Goal: Check status

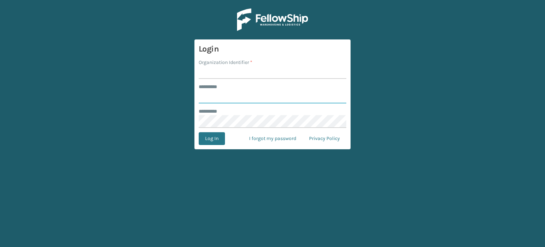
type input "******"
click at [228, 76] on input "Organization Identifier *" at bounding box center [273, 72] width 148 height 13
click at [230, 69] on input "Organization Identifier *" at bounding box center [273, 72] width 148 height 13
type input "SuperAdminOrganization"
click at [213, 134] on button "Log In" at bounding box center [212, 138] width 26 height 13
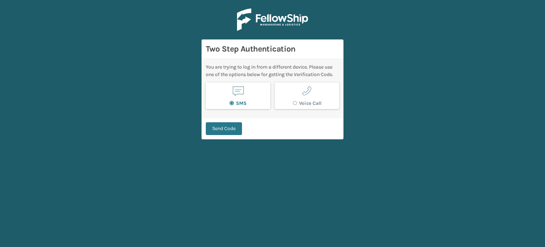
drag, startPoint x: 213, startPoint y: 134, endPoint x: 254, endPoint y: 85, distance: 64.3
click at [254, 85] on form "Two Step Authentication You are trying to log in from a different device. Pleas…" at bounding box center [273, 89] width 142 height 100
click at [218, 131] on button "Send Code" at bounding box center [224, 128] width 36 height 13
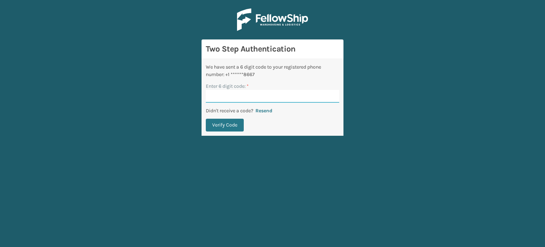
click at [250, 99] on input "Enter 6 digit code: *" at bounding box center [273, 96] width 134 height 13
type input "522477"
click at [206, 119] on button "Verify Code" at bounding box center [225, 125] width 38 height 13
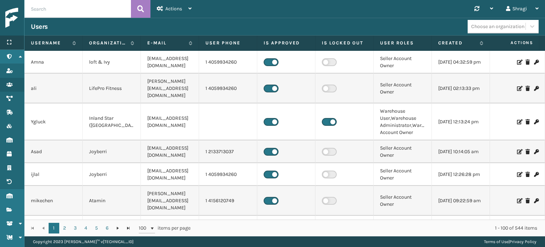
click at [17, 44] on div "Menu" at bounding box center [12, 43] width 24 height 14
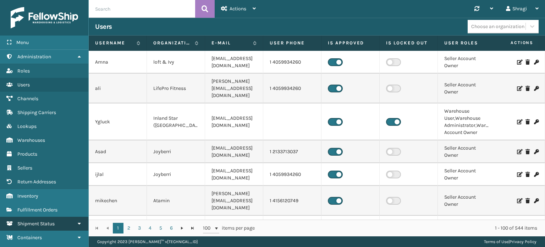
click at [71, 219] on link "Roles Shipment Status" at bounding box center [44, 224] width 88 height 14
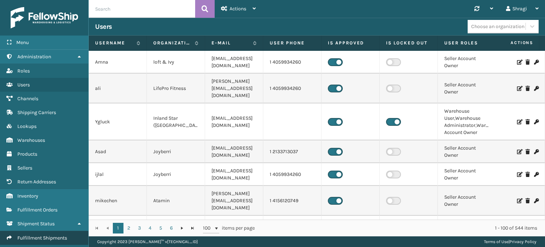
click at [54, 235] on span "Fulfillment Shipments" at bounding box center [42, 238] width 50 height 6
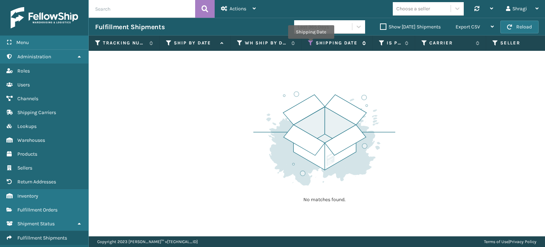
click at [311, 44] on icon at bounding box center [311, 43] width 6 height 6
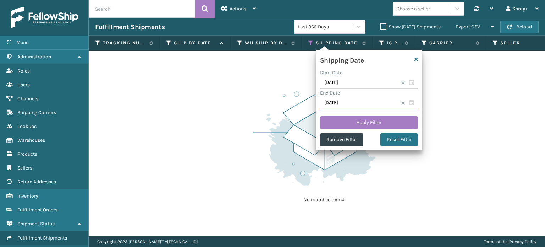
click at [365, 99] on input "[DATE]" at bounding box center [369, 103] width 98 height 13
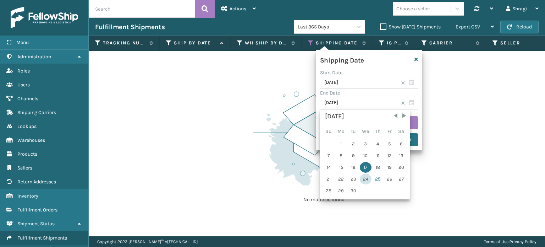
click at [365, 180] on div "24" at bounding box center [366, 179] width 12 height 11
type input "[DATE]"
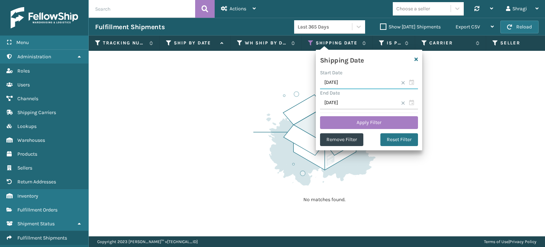
click at [351, 81] on input "[DATE]" at bounding box center [369, 82] width 98 height 13
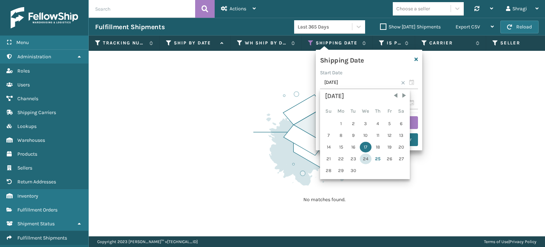
click at [364, 159] on div "24" at bounding box center [366, 158] width 12 height 11
type input "[DATE]"
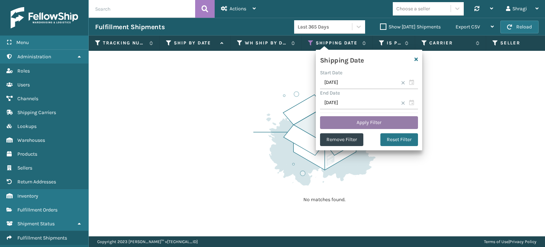
click at [372, 127] on button "Apply Filter" at bounding box center [369, 122] width 98 height 13
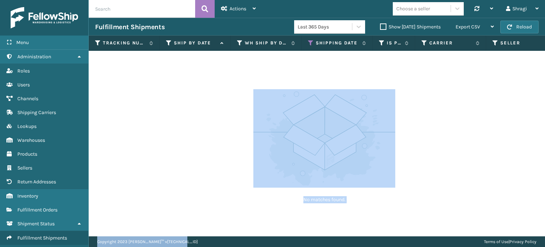
drag, startPoint x: 135, startPoint y: 230, endPoint x: 207, endPoint y: 239, distance: 72.6
click at [207, 239] on main "Actions Settings Remove All Filters Choose a seller Synchronise all channels Sh…" at bounding box center [317, 123] width 457 height 247
click at [189, 210] on div "No matches found." at bounding box center [317, 143] width 457 height 185
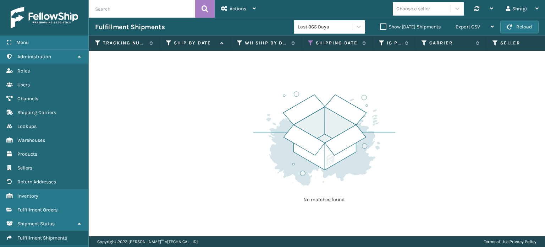
click at [380, 28] on label "Show [DATE] Shipments" at bounding box center [410, 27] width 61 height 6
click at [380, 27] on input "Show [DATE] Shipments" at bounding box center [380, 25] width 0 height 5
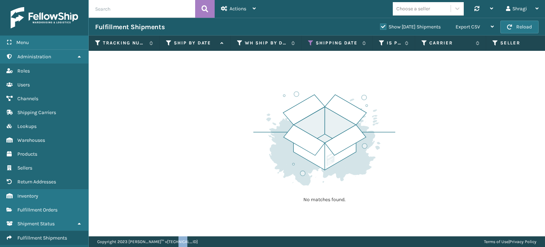
drag, startPoint x: 156, startPoint y: 236, endPoint x: 178, endPoint y: 236, distance: 22.0
click at [178, 236] on div "Copyright 2023 [PERSON_NAME]™ v [TECHNICAL_ID] Terms of Use | Privacy Policy" at bounding box center [317, 241] width 457 height 11
click at [157, 219] on div "No matches found." at bounding box center [317, 143] width 457 height 185
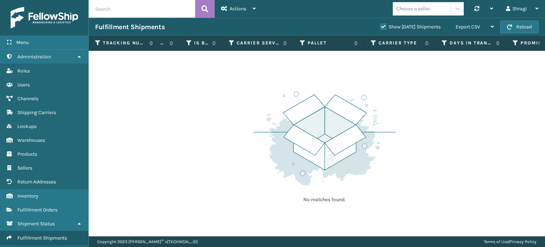
click at [310, 62] on div "No matches found." at bounding box center [317, 143] width 457 height 185
click at [271, 85] on div "No matches found." at bounding box center [325, 146] width 142 height 131
click at [348, 61] on div "No matches found." at bounding box center [317, 143] width 457 height 185
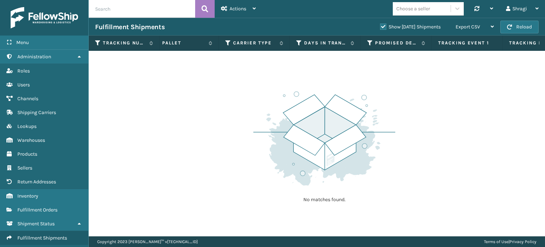
click at [139, 95] on div "No matches found." at bounding box center [317, 143] width 457 height 185
click at [199, 100] on div "No matches found." at bounding box center [317, 143] width 457 height 185
